Goal: Register for event/course

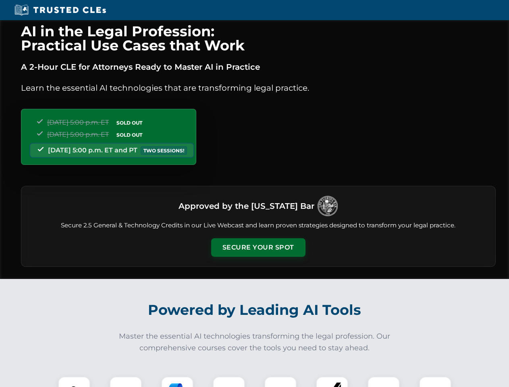
click at [258, 247] on button "Secure Your Spot" at bounding box center [258, 247] width 94 height 19
click at [74, 381] on img at bounding box center [73, 392] width 23 height 23
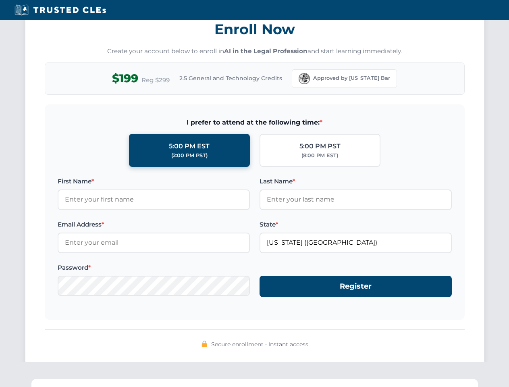
scroll to position [790, 0]
